Goal: Information Seeking & Learning: Learn about a topic

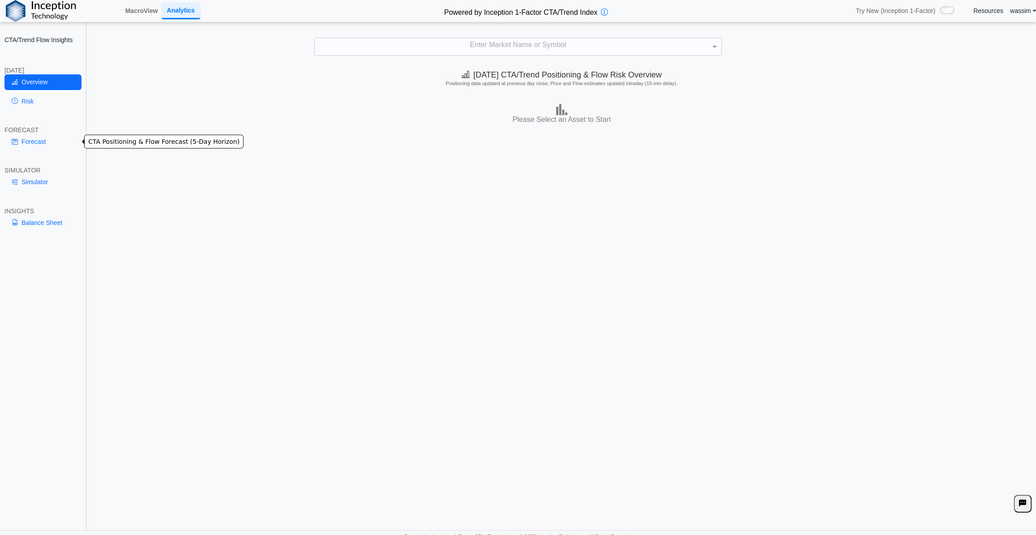
click at [9, 142] on link "Forecast" at bounding box center [42, 141] width 77 height 15
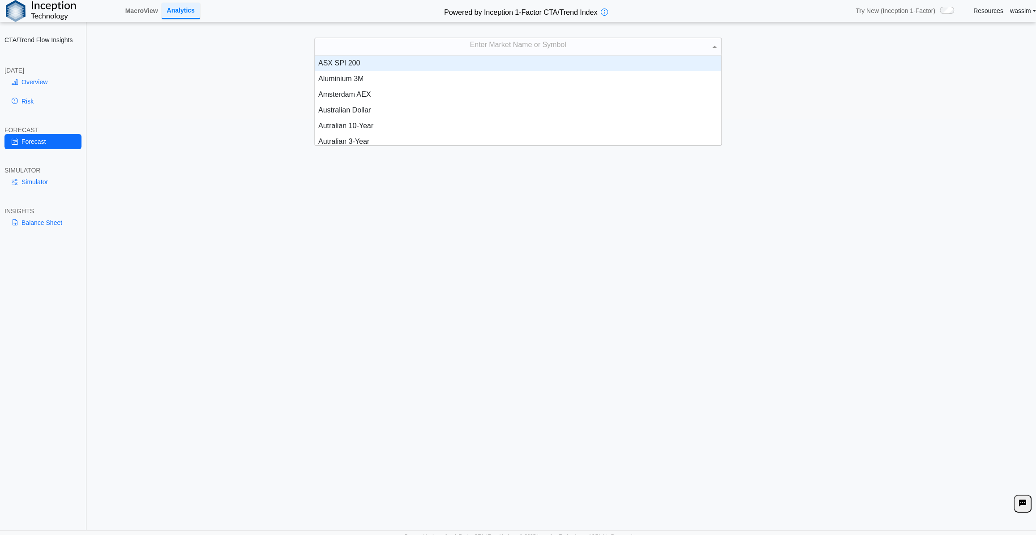
scroll to position [83, 400]
click at [518, 45] on div "Enter Market Name or Symbol" at bounding box center [518, 46] width 407 height 17
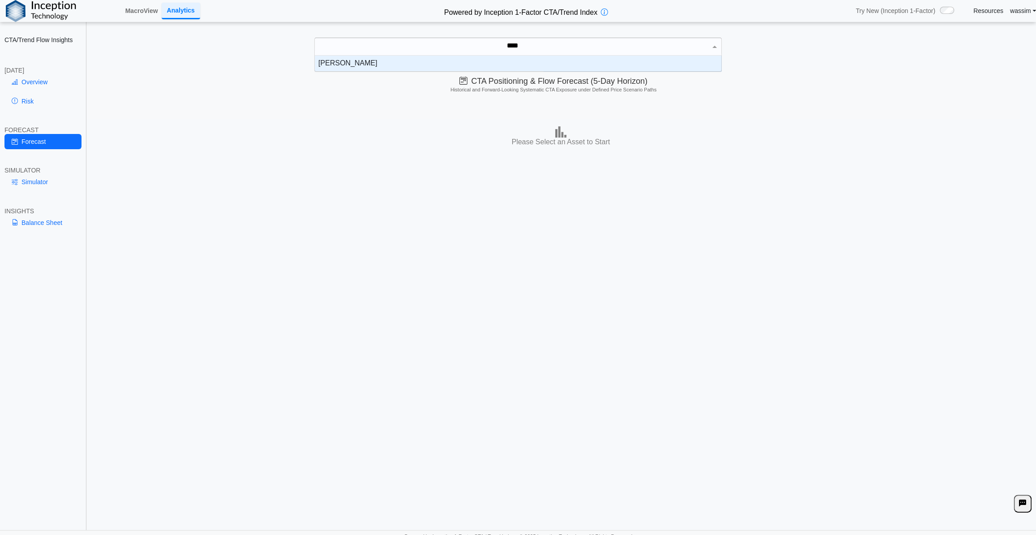
type input "*****"
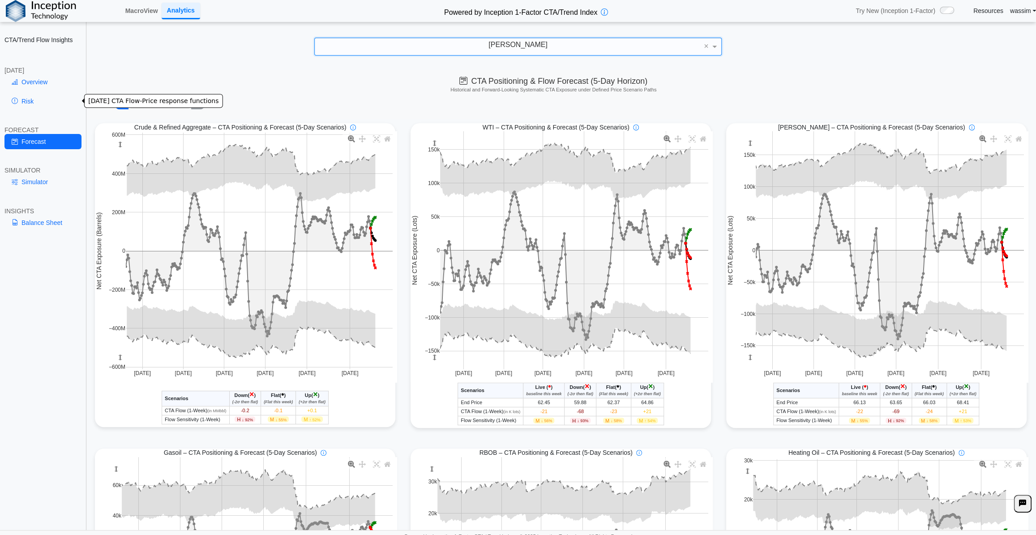
click at [23, 100] on link "Risk" at bounding box center [42, 101] width 77 height 15
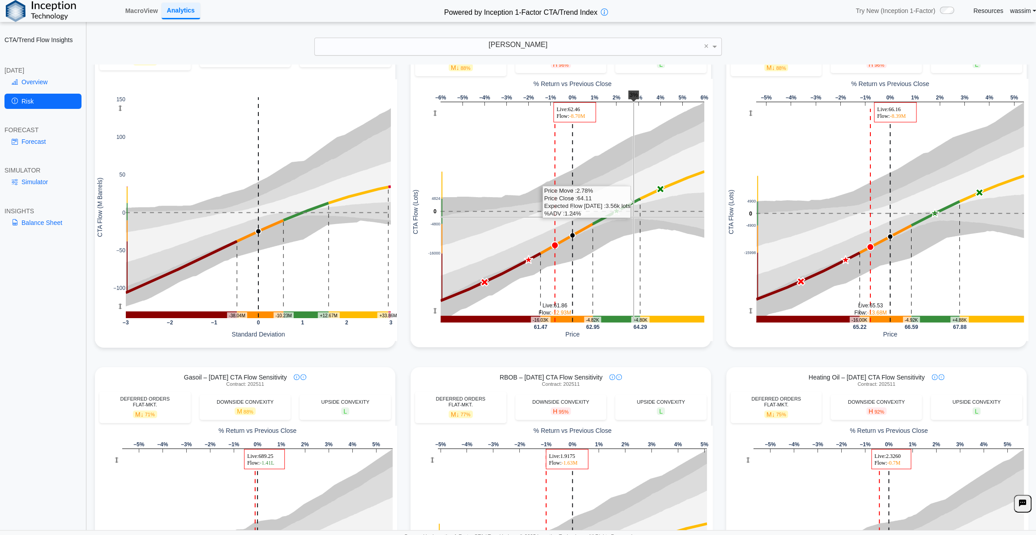
scroll to position [0, 0]
